Goal: Check status

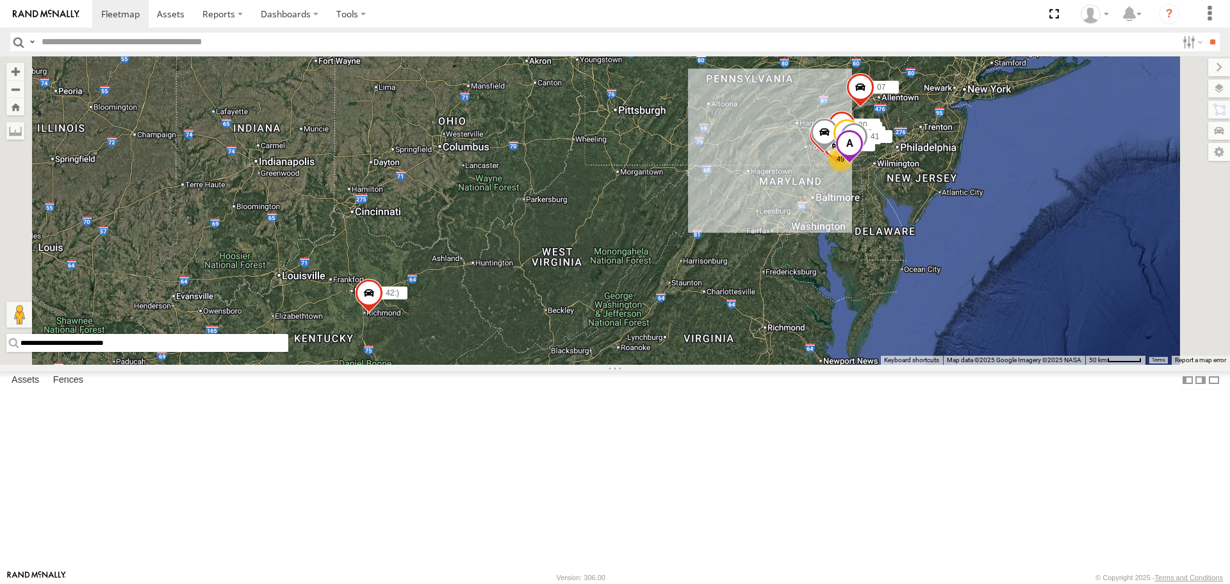
select select "**********"
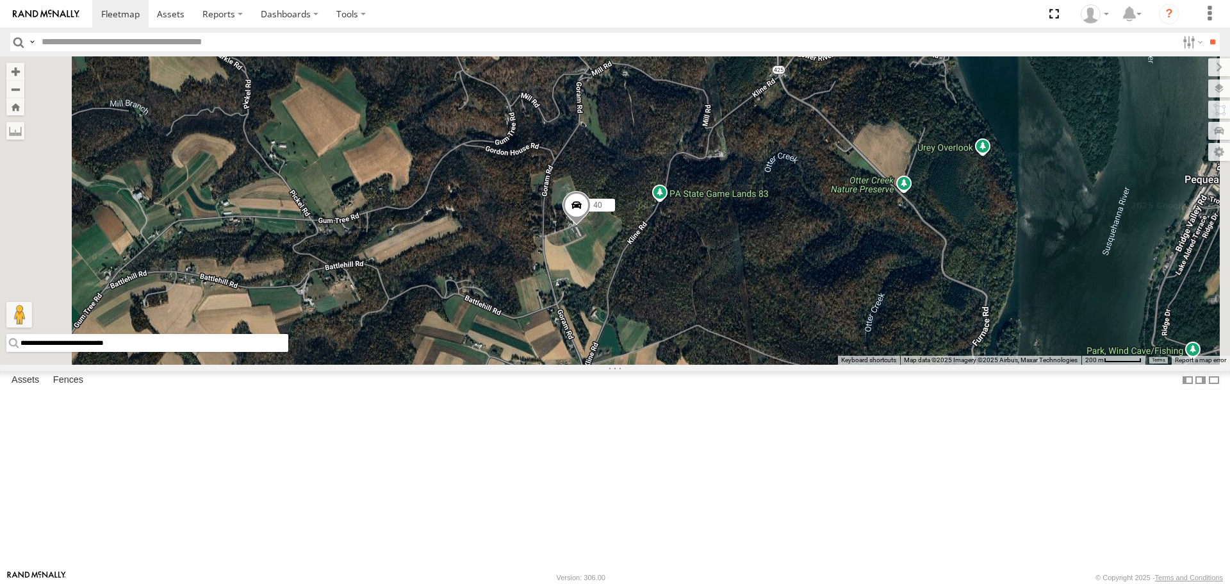
click at [591, 226] on span at bounding box center [577, 208] width 28 height 35
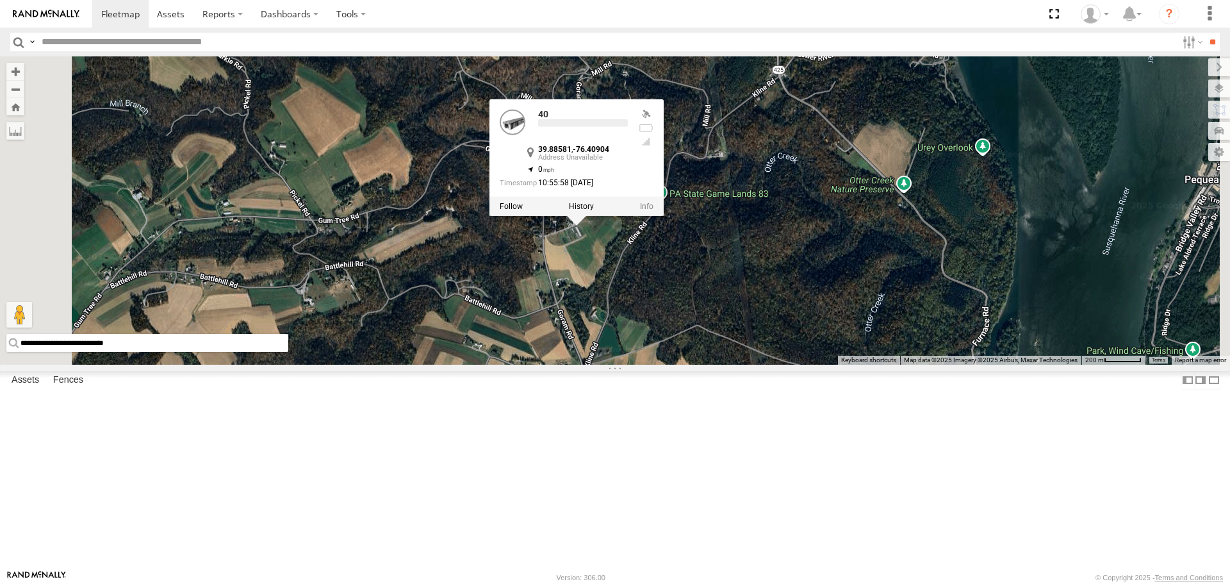
click at [594, 211] on label at bounding box center [581, 206] width 25 height 9
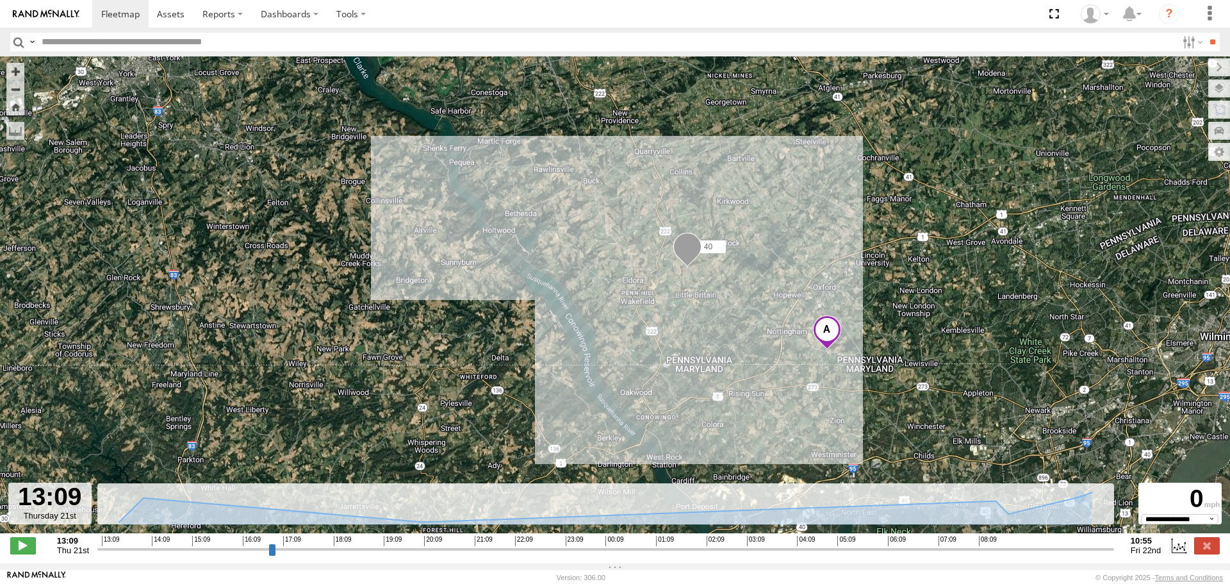
type input "**********"
click at [1112, 555] on input "range" at bounding box center [605, 549] width 1017 height 12
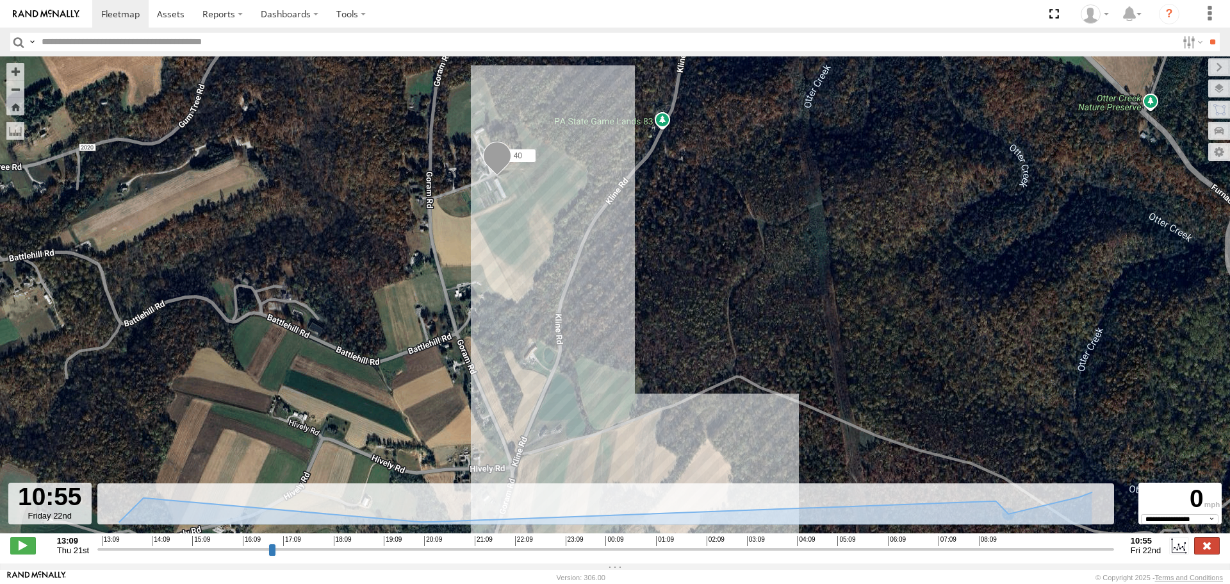
click at [1210, 552] on label at bounding box center [1207, 545] width 26 height 17
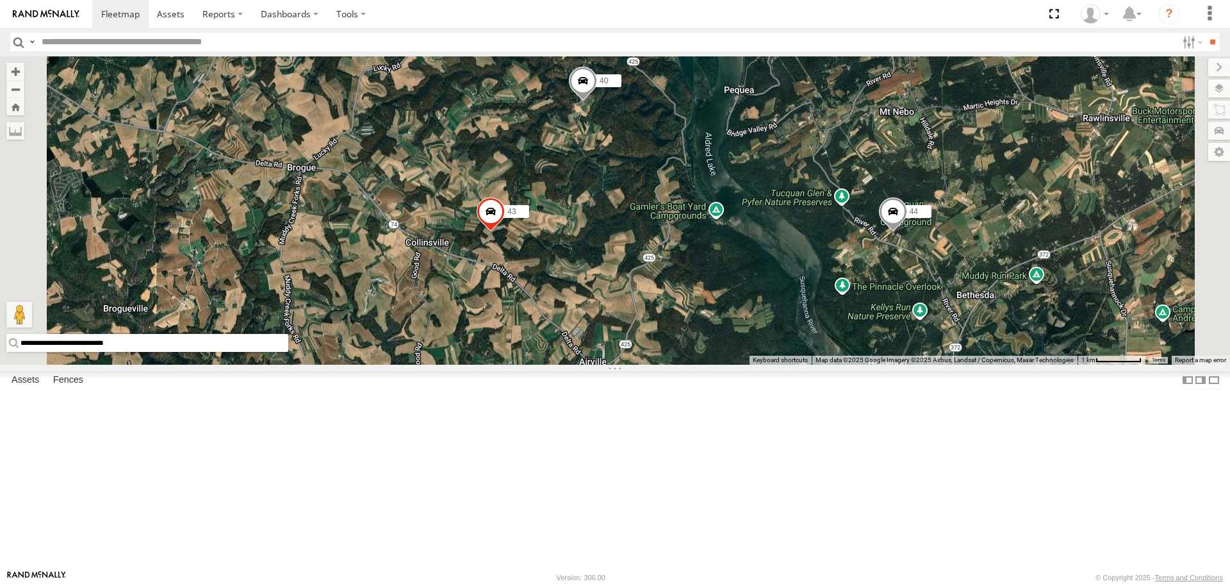
drag, startPoint x: 874, startPoint y: 458, endPoint x: 777, endPoint y: 270, distance: 211.5
click at [777, 270] on div "40 43 44" at bounding box center [615, 210] width 1230 height 308
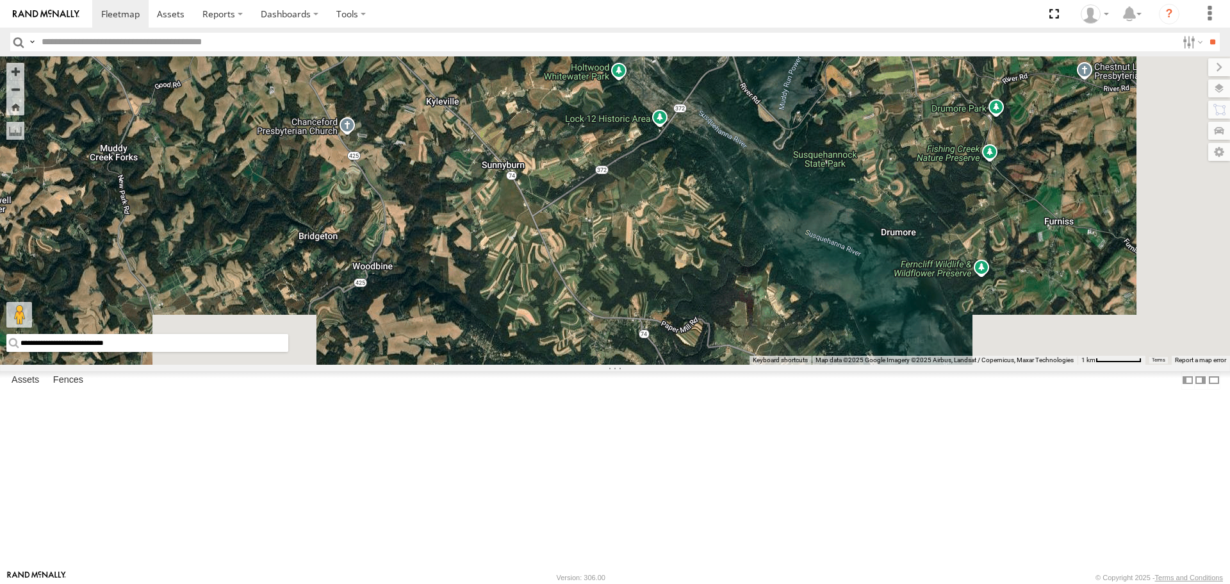
drag, startPoint x: 757, startPoint y: 378, endPoint x: 665, endPoint y: 270, distance: 142.7
click at [665, 270] on div "40 43 44" at bounding box center [615, 210] width 1230 height 308
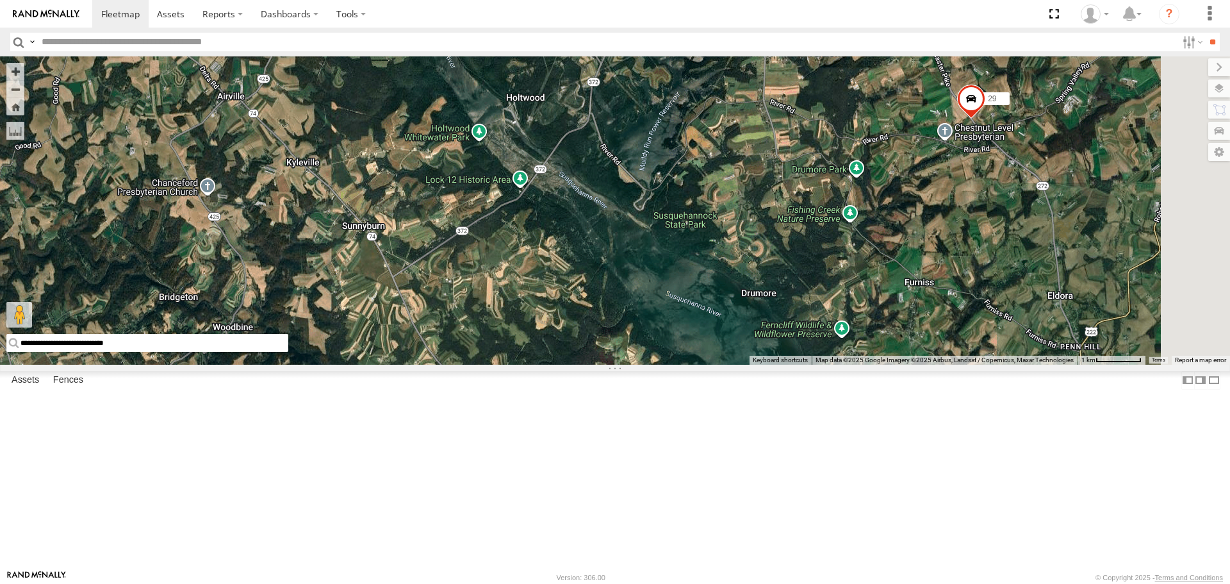
drag, startPoint x: 745, startPoint y: 276, endPoint x: 675, endPoint y: 424, distance: 164.5
click at [675, 364] on div "40 43 44 29" at bounding box center [615, 210] width 1230 height 308
